Goal: Task Accomplishment & Management: Manage account settings

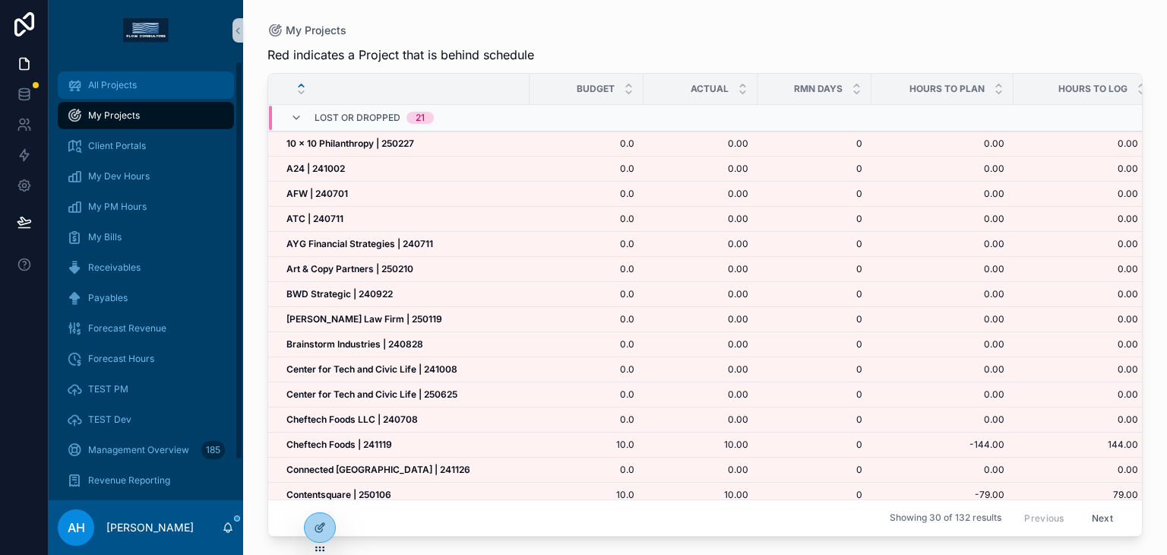
click at [122, 106] on div "My Projects" at bounding box center [146, 115] width 158 height 24
click at [119, 78] on div "All Projects" at bounding box center [146, 85] width 158 height 24
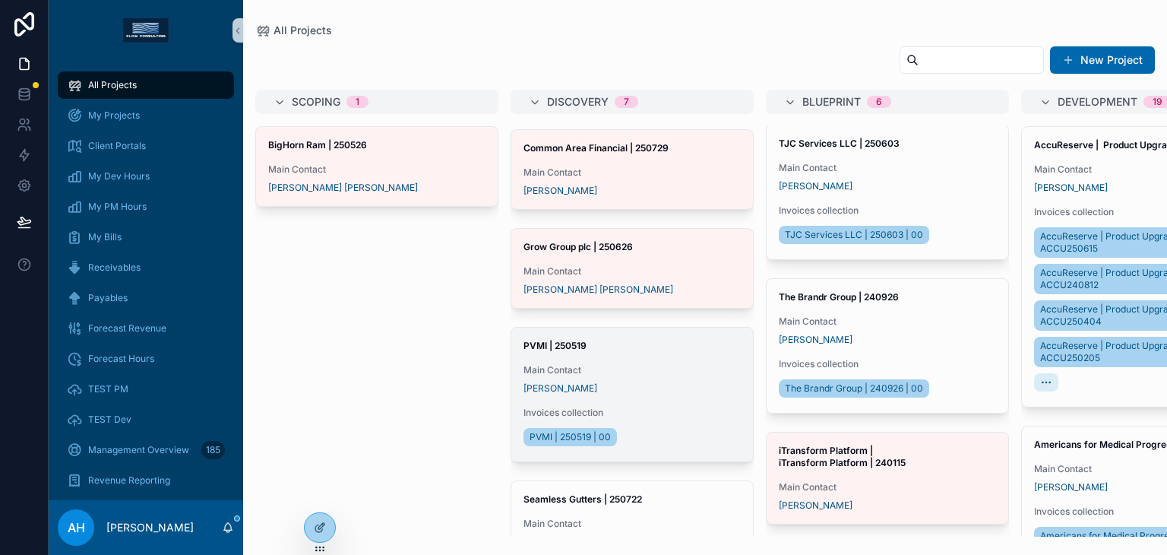
scroll to position [558, 0]
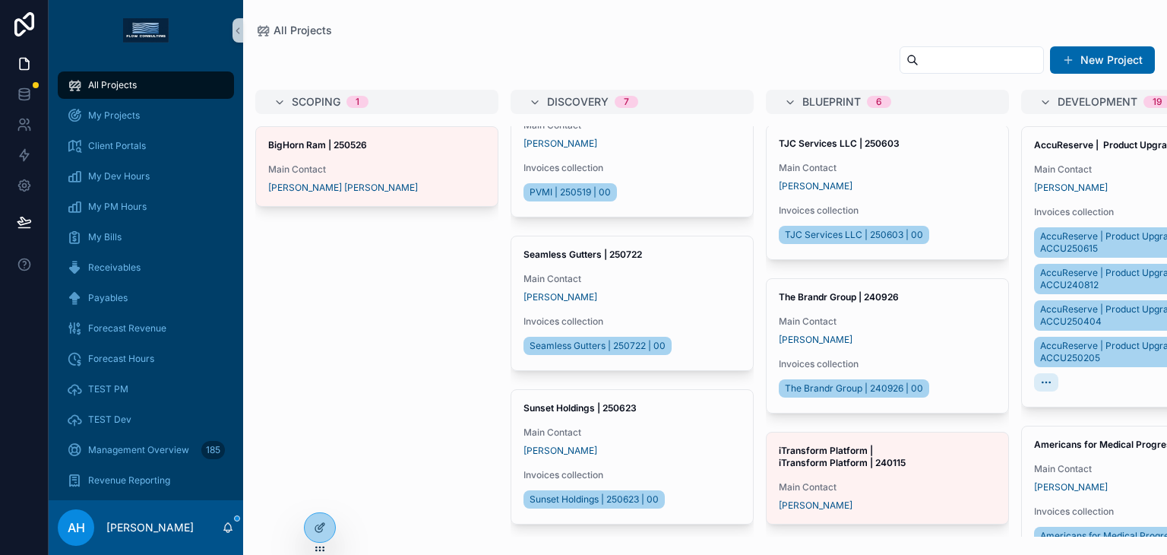
click at [953, 68] on input "scrollable content" at bounding box center [981, 59] width 125 height 21
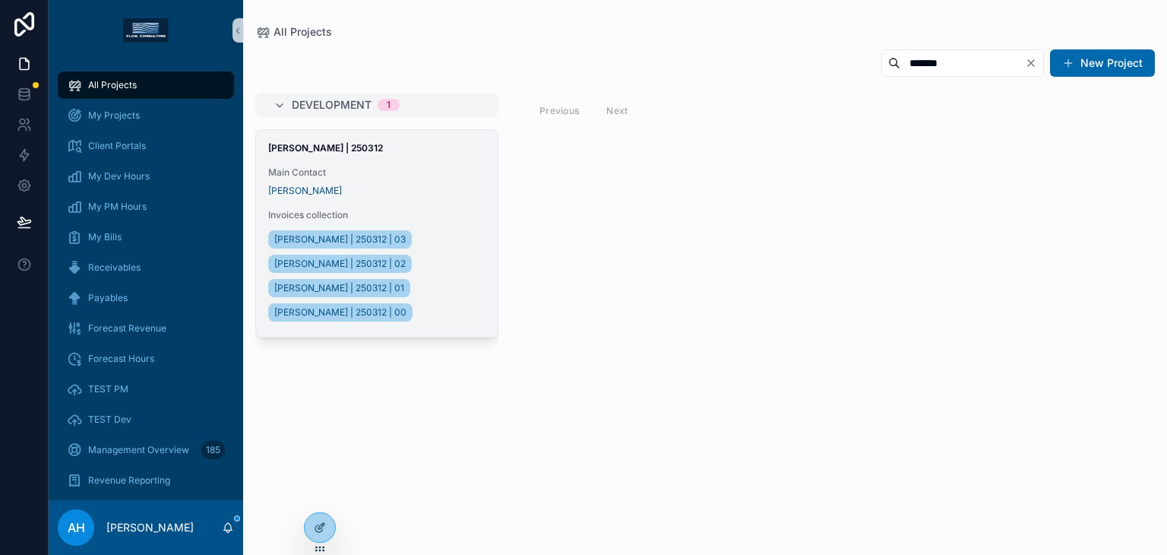
type input "*******"
click at [410, 202] on div "[PERSON_NAME] | 250312 Main Contact [PERSON_NAME] Invoices collection [PERSON_N…" at bounding box center [377, 233] width 242 height 207
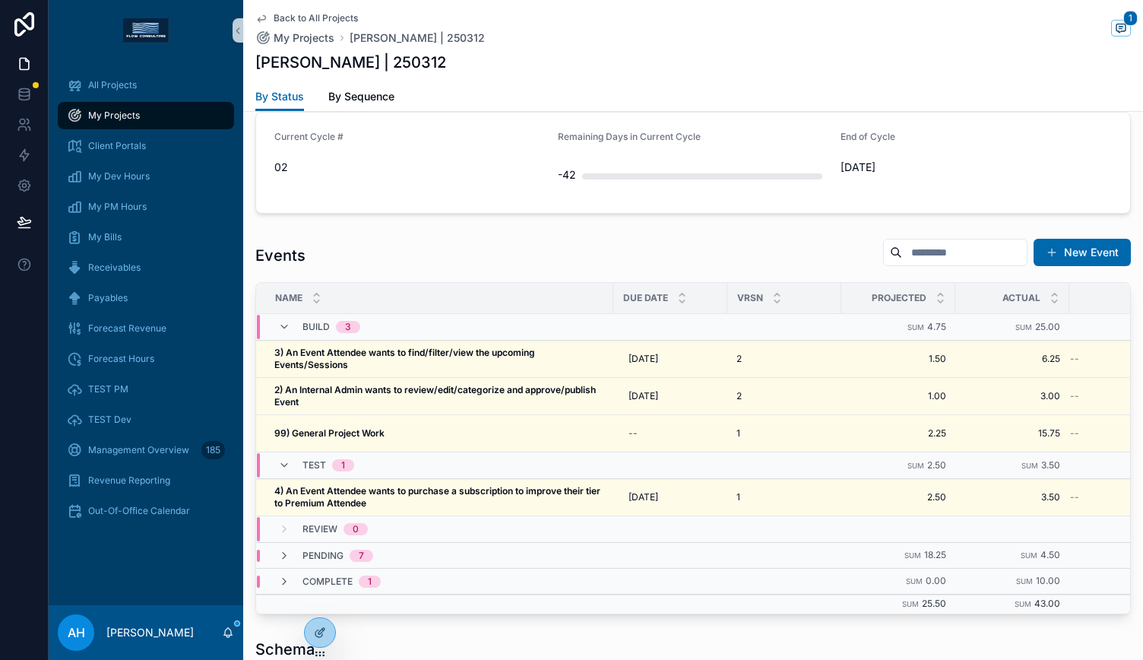
scroll to position [553, 0]
click at [103, 247] on div "My Bills" at bounding box center [146, 237] width 158 height 24
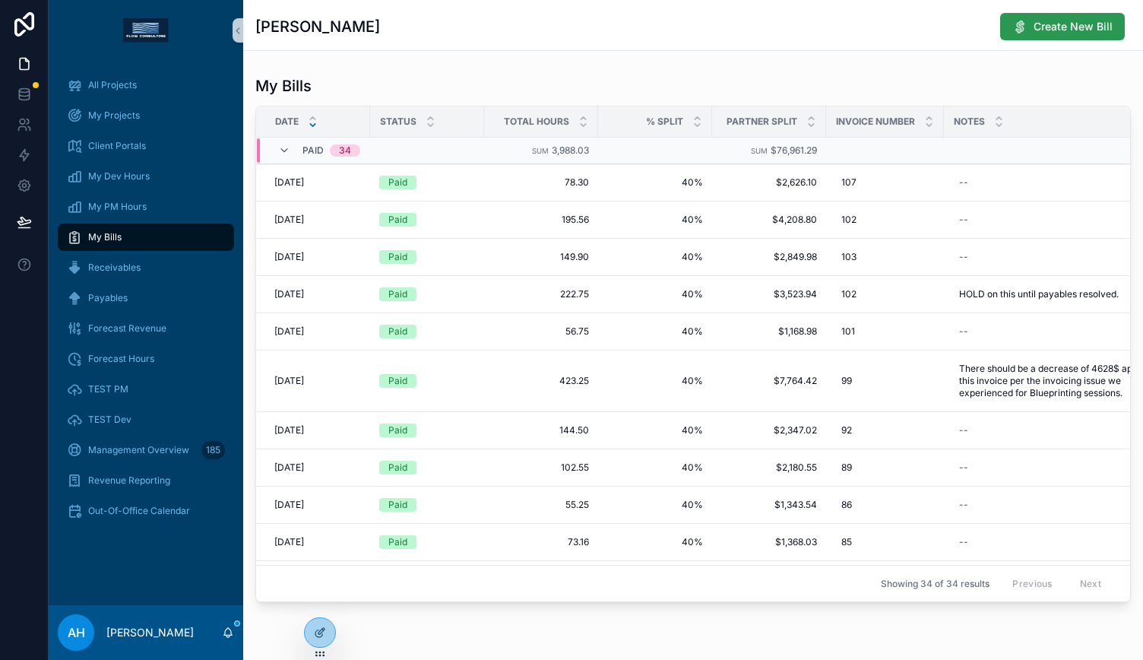
click at [1034, 24] on span "Create New Bill" at bounding box center [1073, 26] width 79 height 15
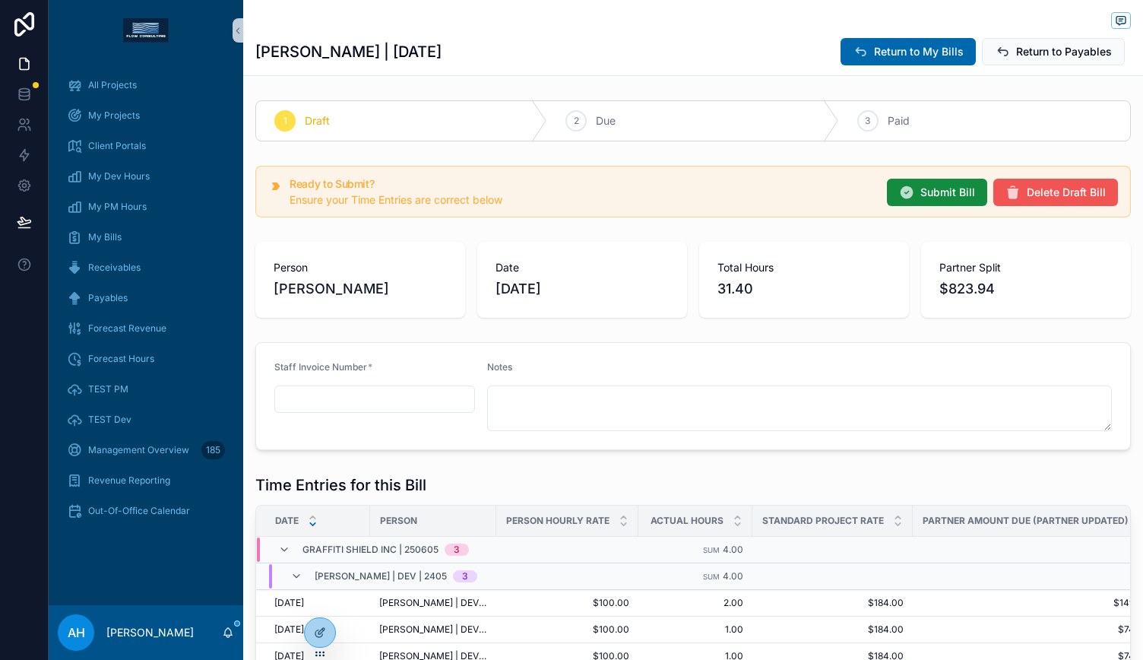
click at [1084, 197] on span "Delete Draft Bill" at bounding box center [1066, 192] width 79 height 15
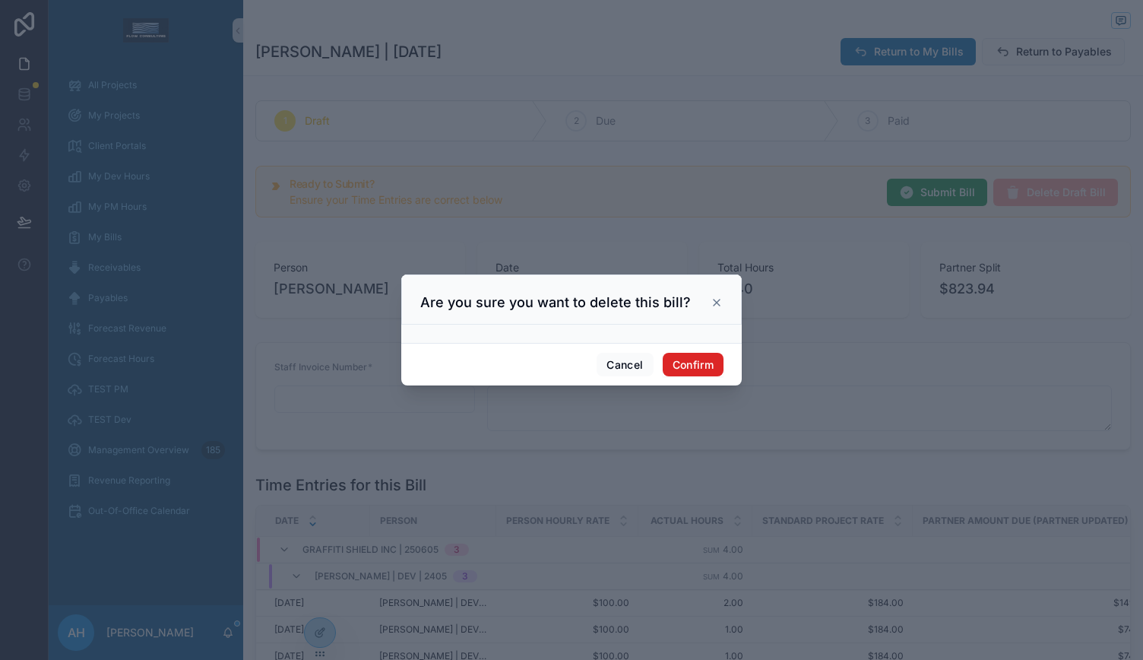
click at [714, 366] on button "Confirm" at bounding box center [693, 365] width 61 height 24
